Goal: Register for event/course

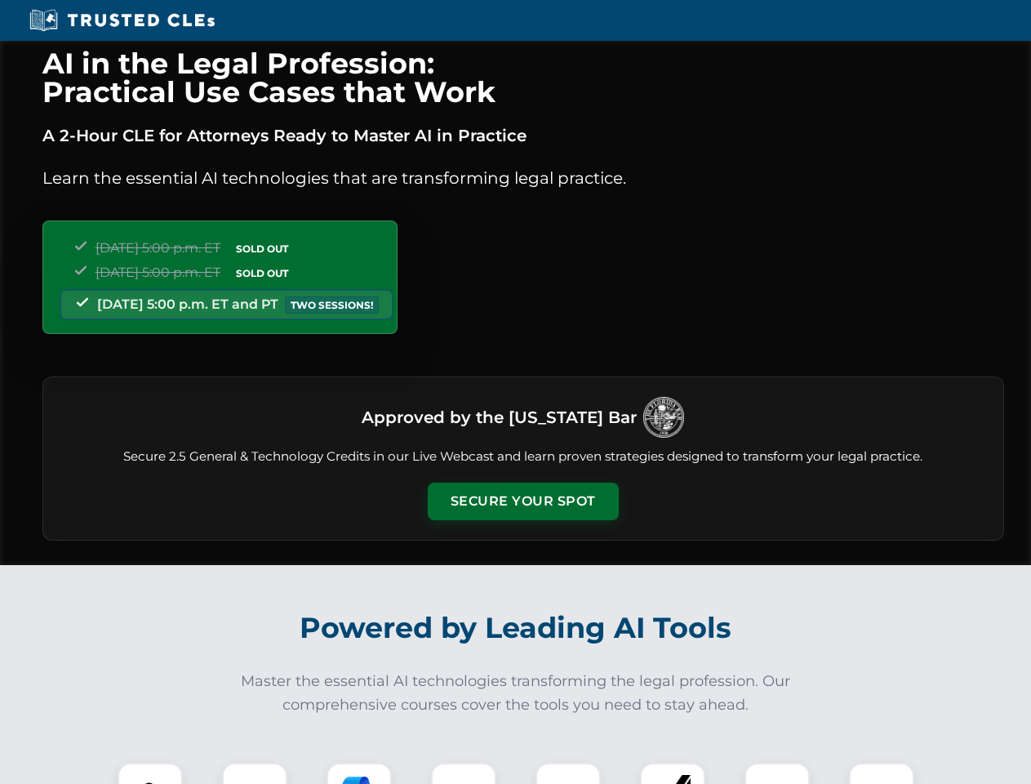
click at [522, 501] on button "Secure Your Spot" at bounding box center [523, 501] width 191 height 38
click at [150, 773] on img at bounding box center [150, 794] width 47 height 47
click at [255, 773] on div at bounding box center [254, 794] width 65 height 65
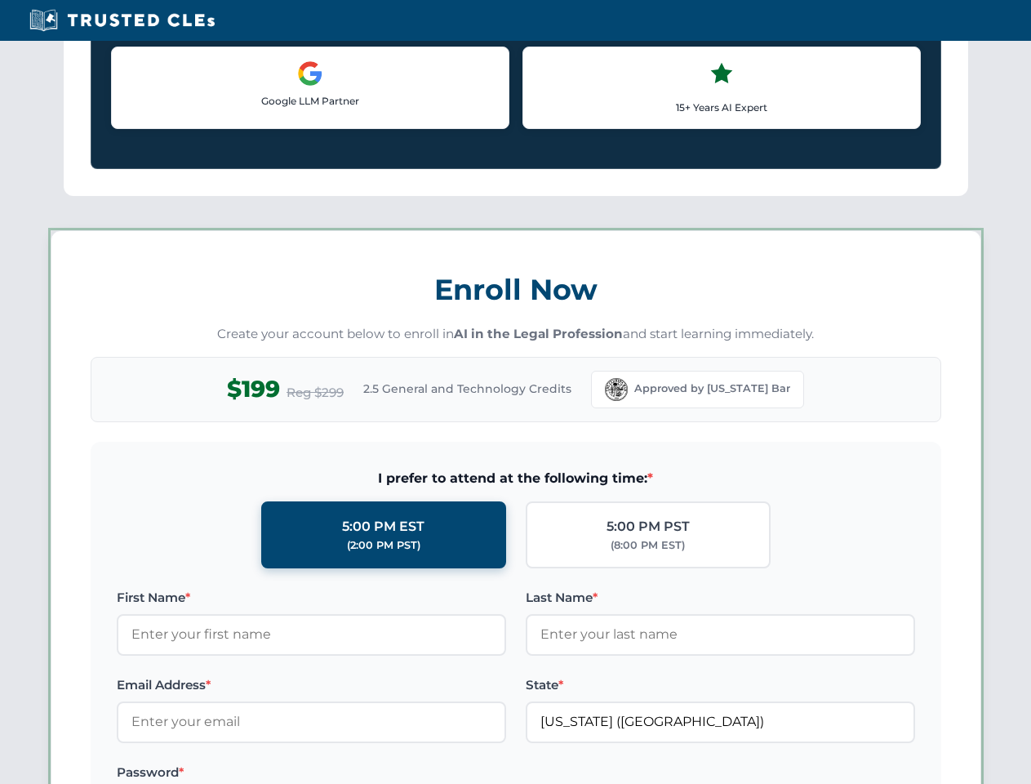
click at [464, 773] on label "Password *" at bounding box center [311, 772] width 389 height 20
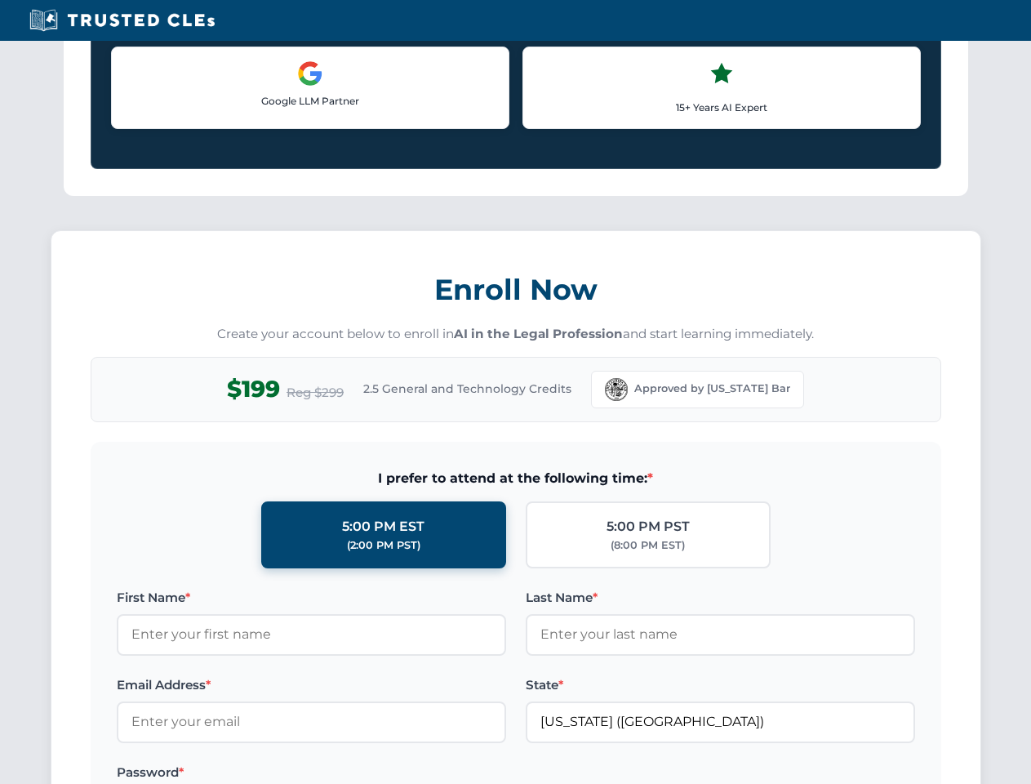
scroll to position [1602, 0]
